Goal: Information Seeking & Learning: Find specific fact

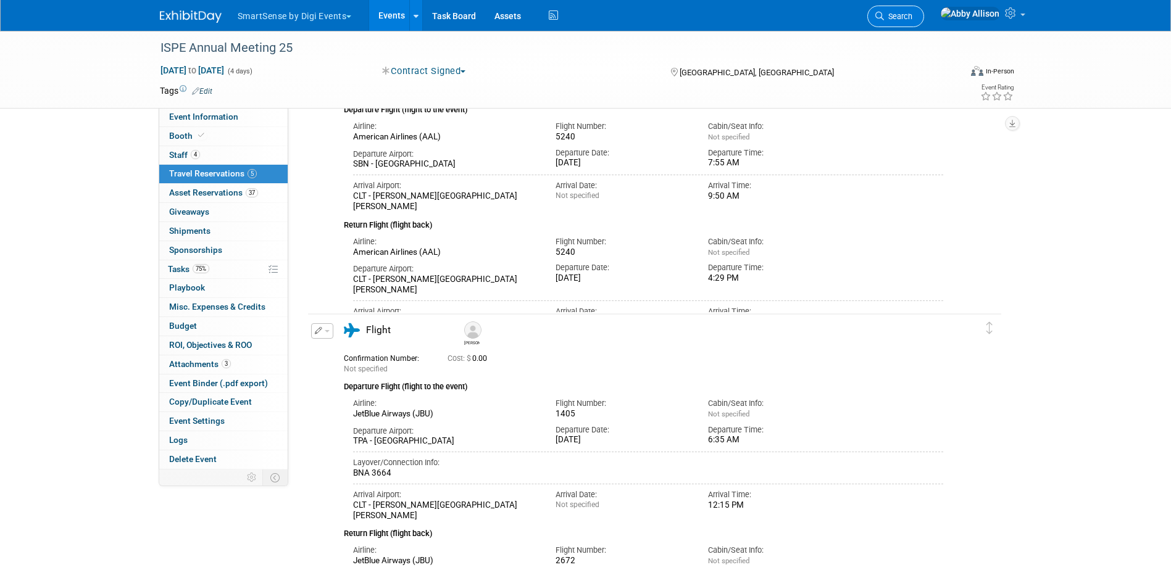
click at [884, 16] on icon at bounding box center [879, 16] width 9 height 9
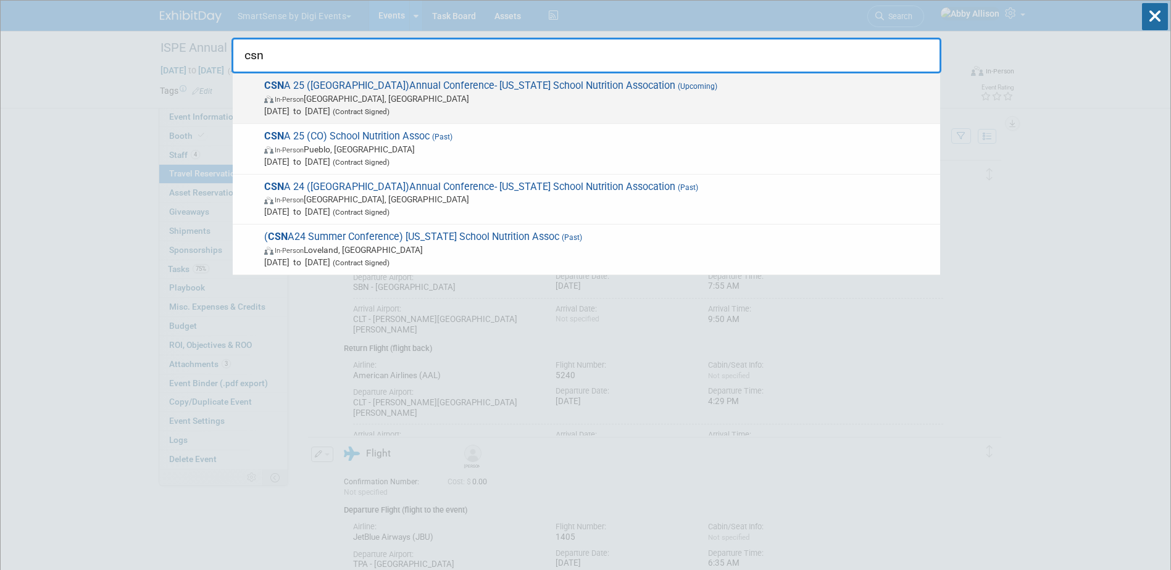
type input "csn"
click at [284, 92] on span "CSN A 25 (CA)Annual Conference- California School Nutrition Assocation (Upcomin…" at bounding box center [598, 99] width 674 height 38
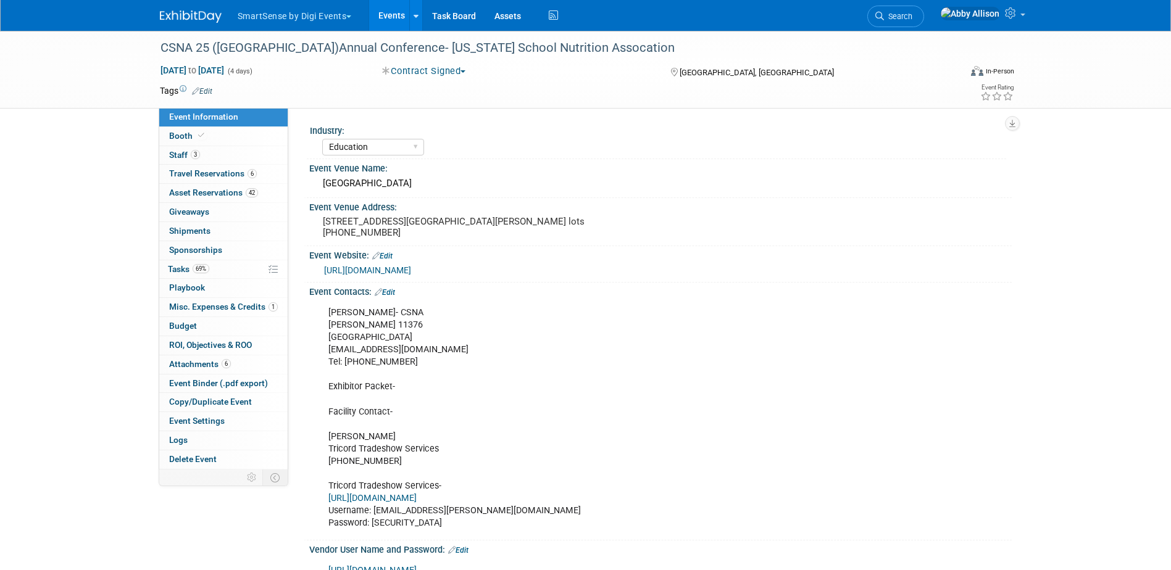
select select "Education"
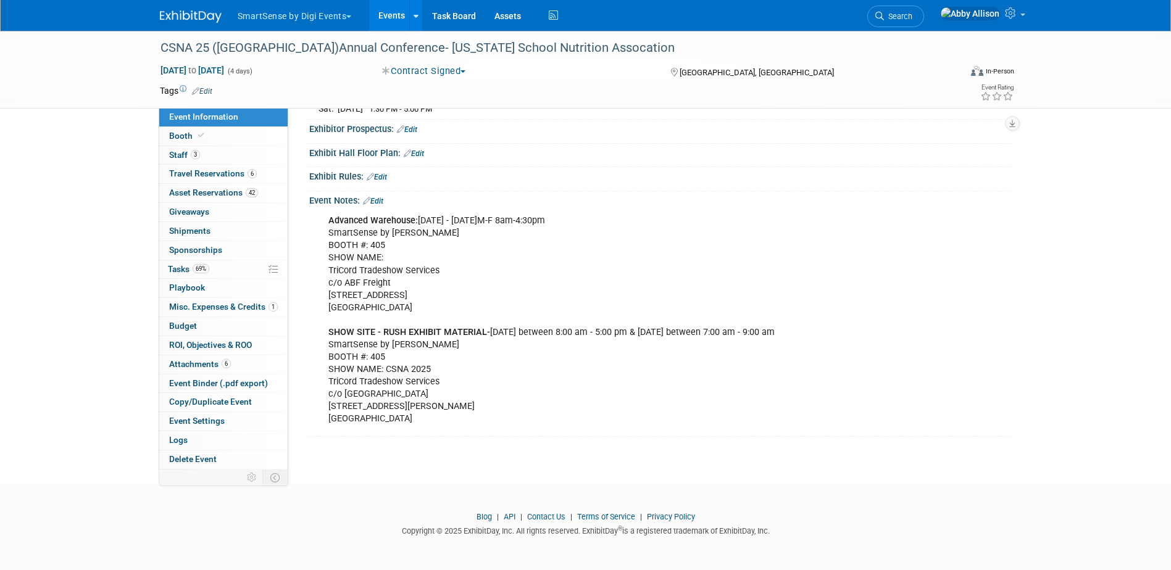
scroll to position [871, 0]
drag, startPoint x: 325, startPoint y: 257, endPoint x: 437, endPoint y: 265, distance: 112.0
click at [437, 265] on div "Advanced Warehouse: [DATE] - [DATE]M-F 8am-4:30pm SmartSense by [PERSON_NAME] #…" at bounding box center [598, 320] width 556 height 223
drag, startPoint x: 437, startPoint y: 265, endPoint x: 420, endPoint y: 261, distance: 17.7
copy div "TriCord Tradeshow Services"
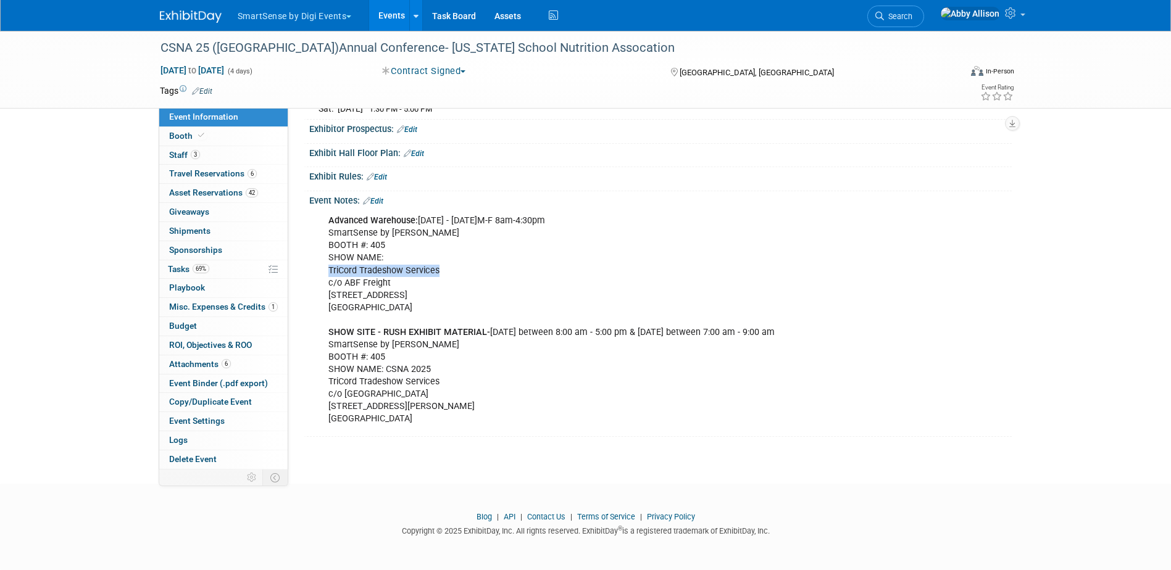
drag, startPoint x: 396, startPoint y: 269, endPoint x: 328, endPoint y: 271, distance: 68.6
click at [328, 271] on div "Advanced Warehouse: [DATE] - [DATE]M-F 8am-4:30pm SmartSense by [PERSON_NAME] #…" at bounding box center [598, 320] width 556 height 223
copy div "c/o ABF Freight"
drag, startPoint x: 424, startPoint y: 285, endPoint x: 329, endPoint y: 283, distance: 94.5
click at [329, 283] on div "Advanced Warehouse: [DATE] - [DATE]M-F 8am-4:30pm SmartSense by [PERSON_NAME] #…" at bounding box center [598, 320] width 556 height 223
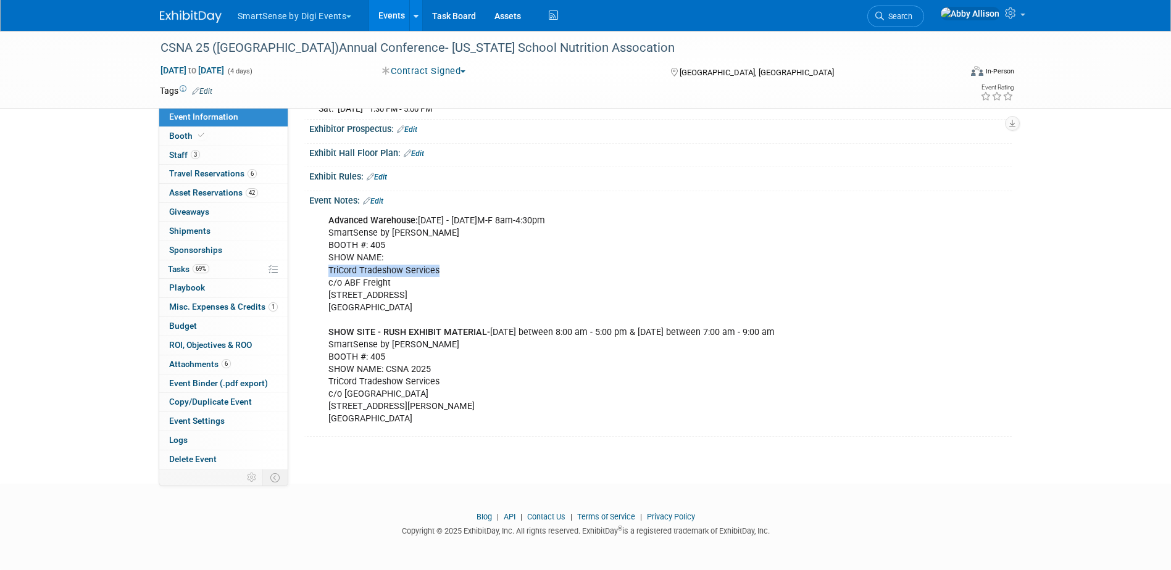
copy div "[STREET_ADDRESS]"
click at [443, 257] on div "Advanced Warehouse: [DATE] - [DATE]M-F 8am-4:30pm SmartSense by [PERSON_NAME] #…" at bounding box center [598, 320] width 556 height 223
drag, startPoint x: 441, startPoint y: 257, endPoint x: 328, endPoint y: 263, distance: 113.1
click at [328, 263] on div "Advanced Warehouse: [DATE] - [DATE]M-F 8am-4:30pm SmartSense by [PERSON_NAME] #…" at bounding box center [598, 320] width 556 height 223
copy div "TriCord Tradeshow Services"
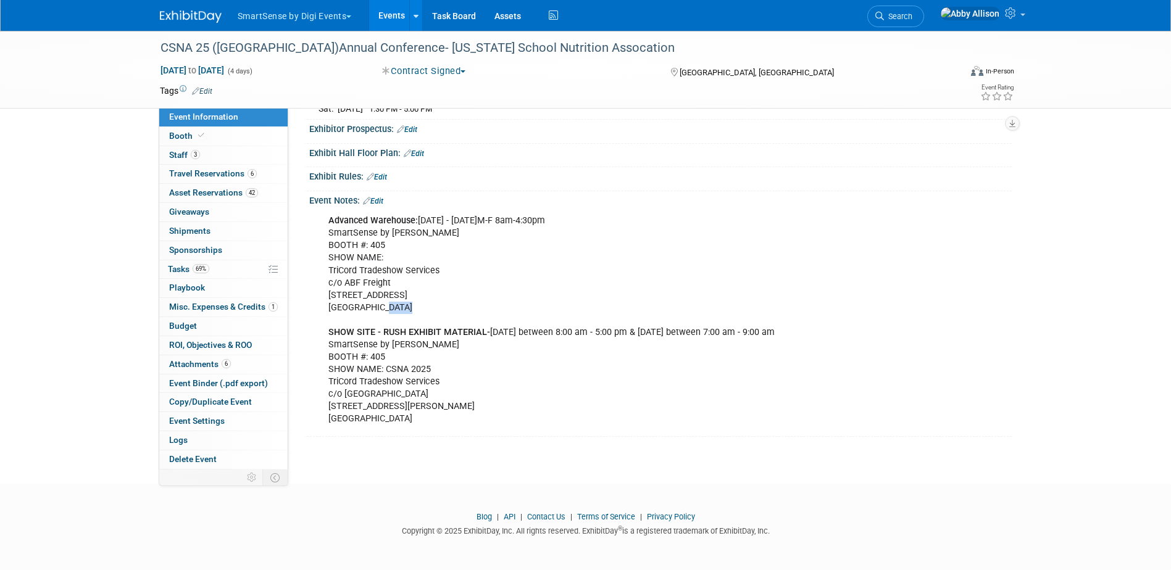
drag, startPoint x: 413, startPoint y: 294, endPoint x: 382, endPoint y: 296, distance: 31.0
click at [382, 296] on div "Advanced Warehouse: [DATE] - [DATE]M-F 8am-4:30pm SmartSense by [PERSON_NAME] #…" at bounding box center [598, 320] width 556 height 223
copy div "91331"
drag, startPoint x: 363, startPoint y: 298, endPoint x: 329, endPoint y: 297, distance: 34.0
click at [329, 297] on div "Advanced Warehouse: [DATE] - [DATE]M-F 8am-4:30pm SmartSense by [PERSON_NAME] #…" at bounding box center [598, 320] width 556 height 223
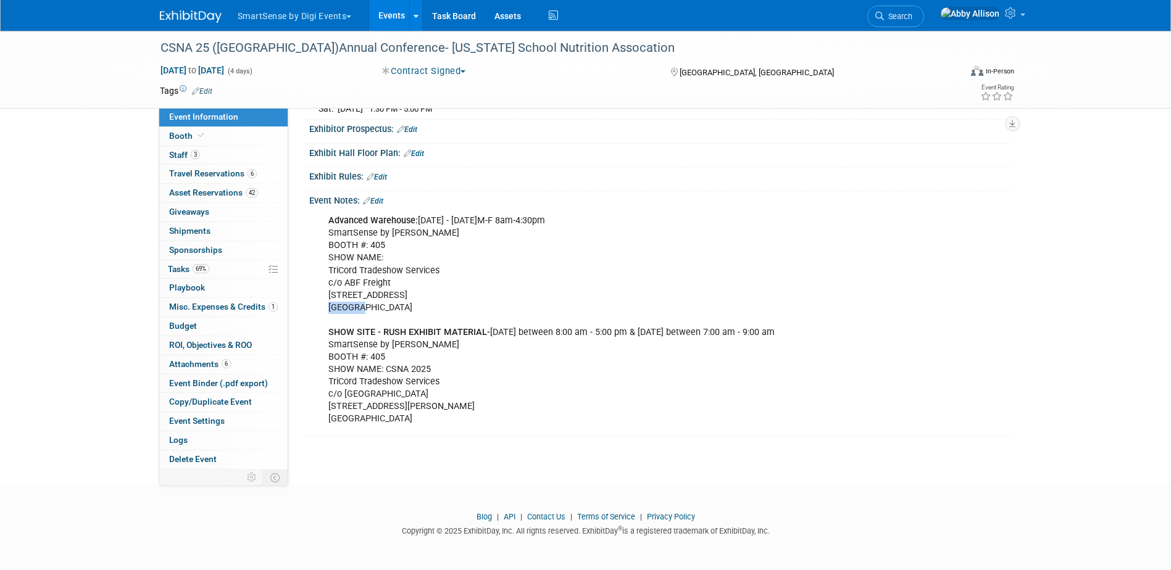
copy div "[PERSON_NAME]"
